Goal: Find specific page/section: Find specific page/section

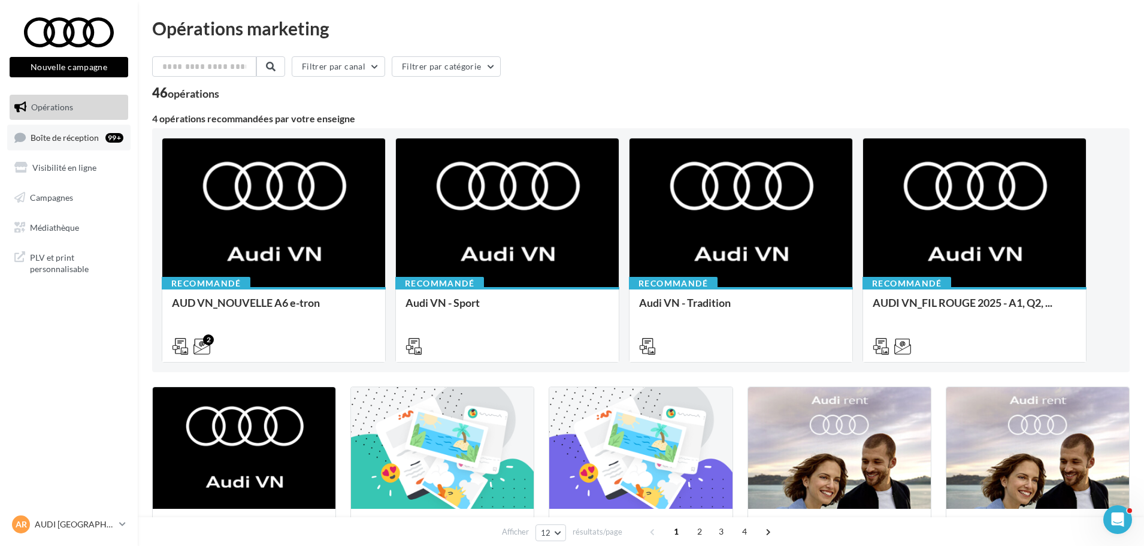
click at [55, 130] on link "Boîte de réception 99+" at bounding box center [68, 138] width 123 height 26
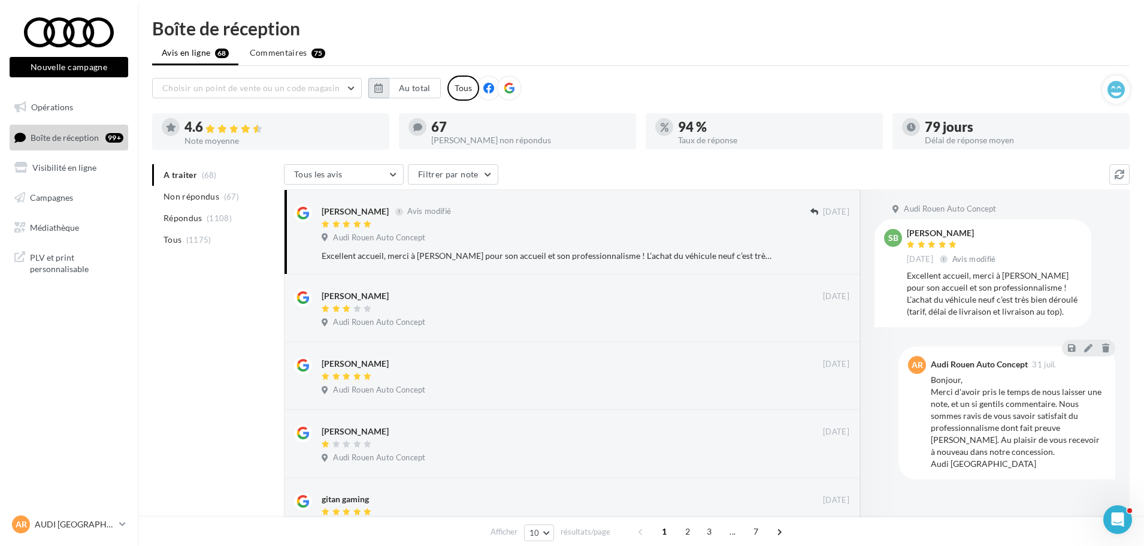
click at [378, 92] on icon "button" at bounding box center [378, 88] width 8 height 10
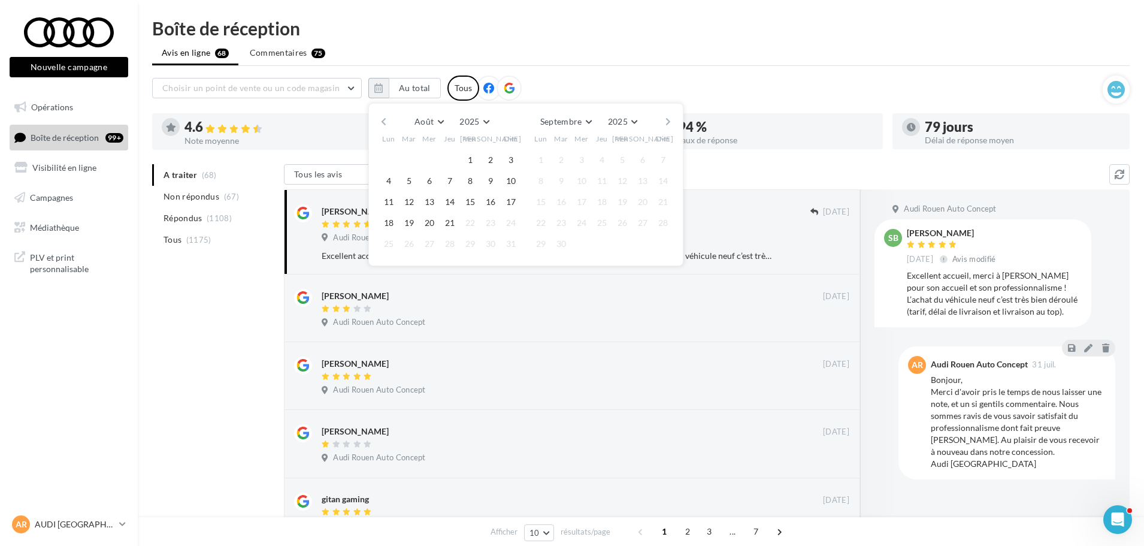
click at [384, 124] on button "button" at bounding box center [384, 121] width 10 height 17
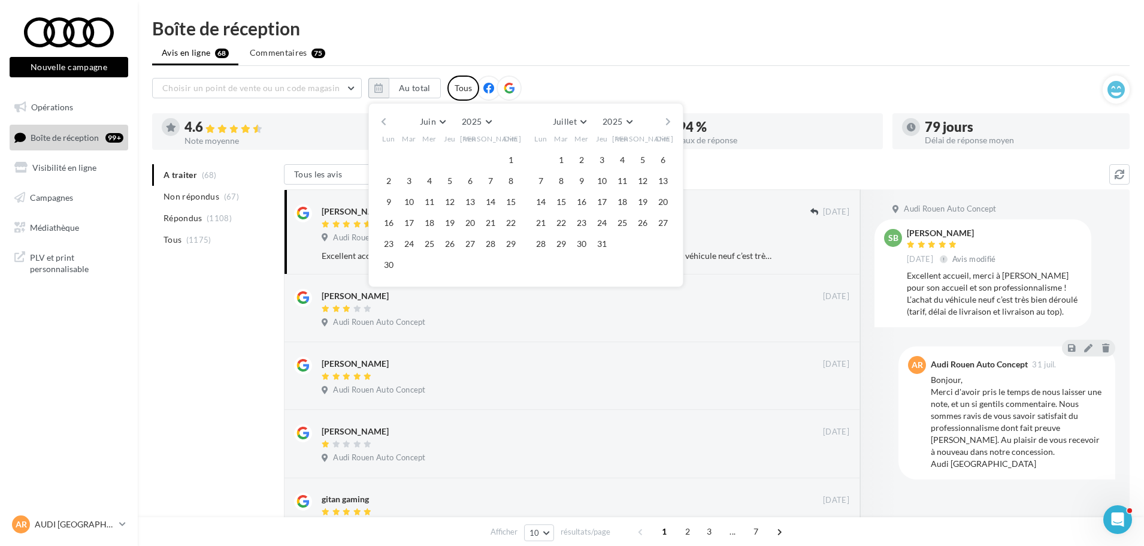
click at [383, 124] on button "button" at bounding box center [384, 121] width 10 height 17
click at [466, 228] on button "21" at bounding box center [470, 223] width 18 height 18
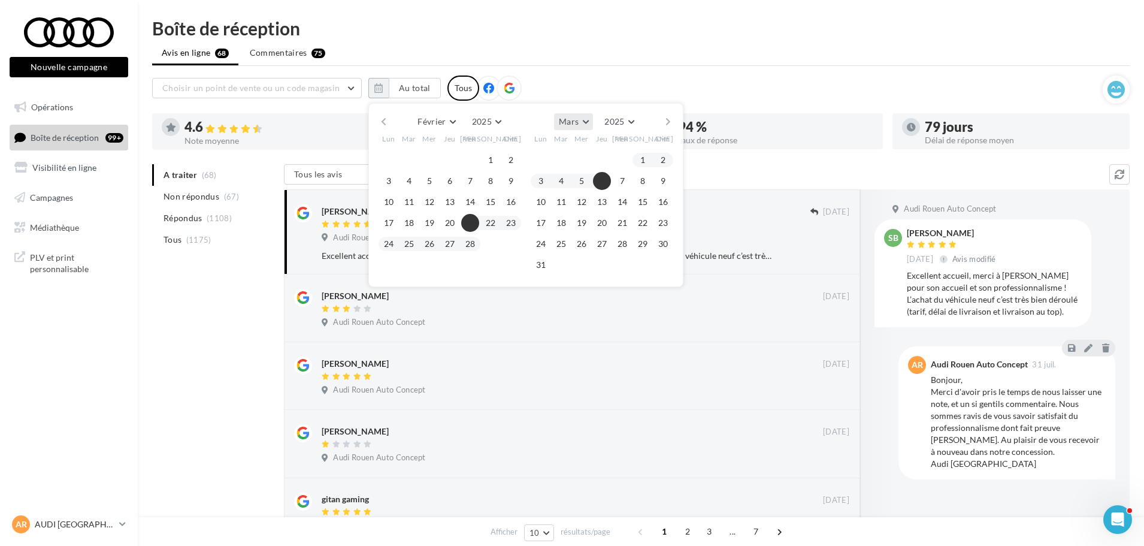
click at [589, 123] on button "Mars" at bounding box center [573, 121] width 39 height 17
click at [577, 166] on span "Août" at bounding box center [573, 169] width 19 height 10
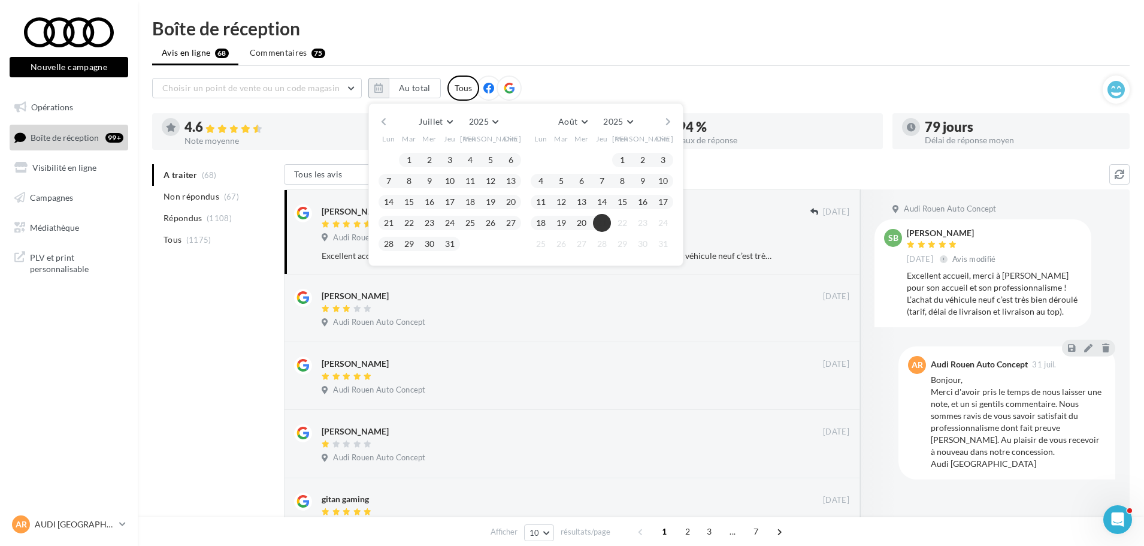
click at [600, 223] on button "21" at bounding box center [602, 223] width 18 height 18
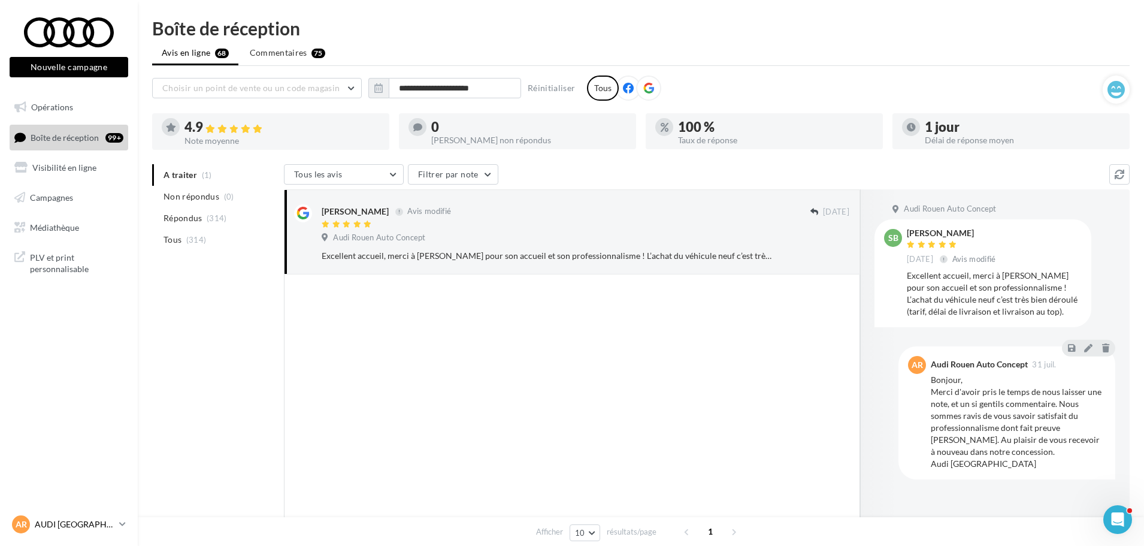
click at [111, 519] on p "AUDI [GEOGRAPHIC_DATA]" at bounding box center [75, 524] width 80 height 12
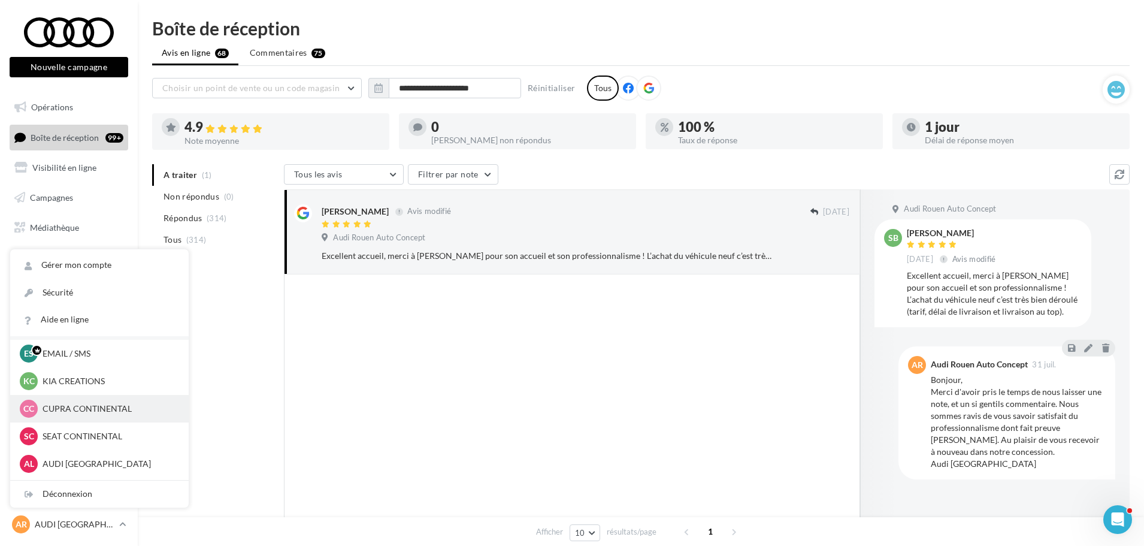
scroll to position [55, 0]
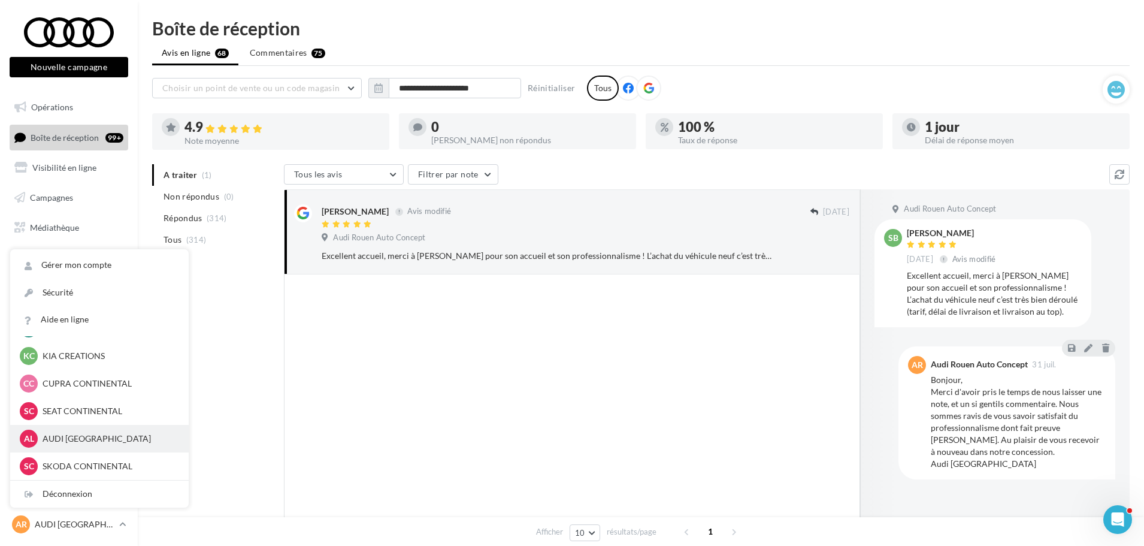
click at [102, 444] on p "AUDI [GEOGRAPHIC_DATA]" at bounding box center [109, 439] width 132 height 12
